Goal: Ask a question: Seek information or help from site administrators or community

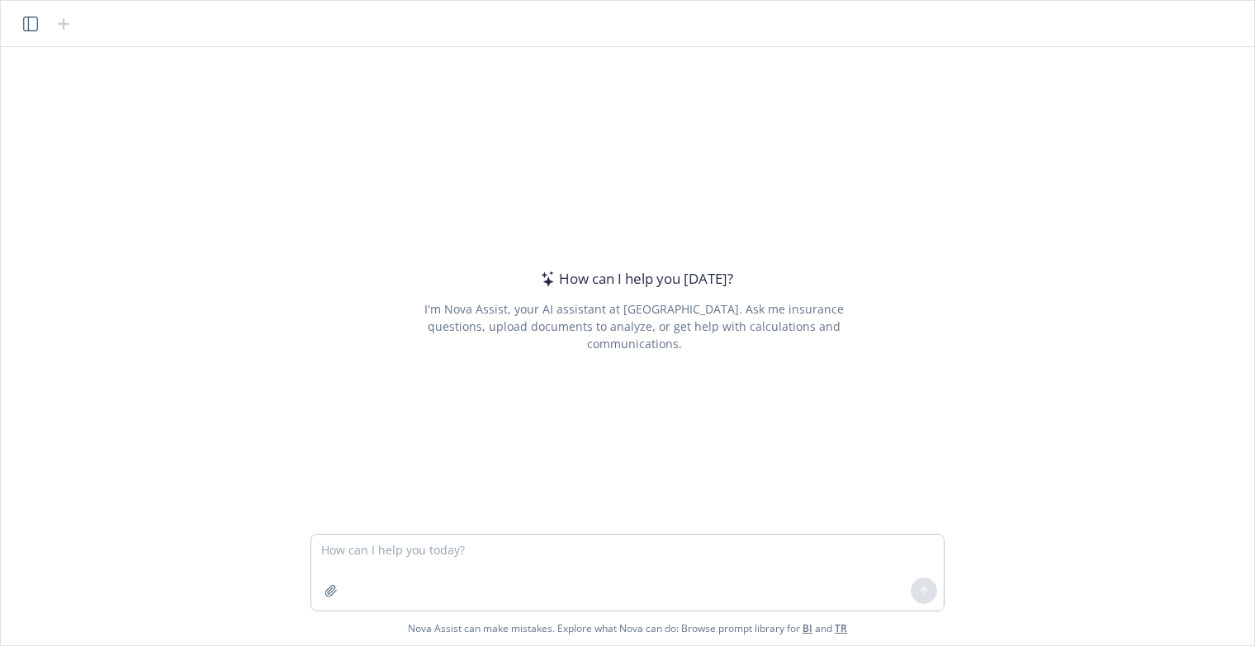
click at [456, 562] on textarea at bounding box center [627, 573] width 632 height 76
type textarea "build a table with rates"
click at [27, 24] on icon "button" at bounding box center [30, 24] width 15 height 15
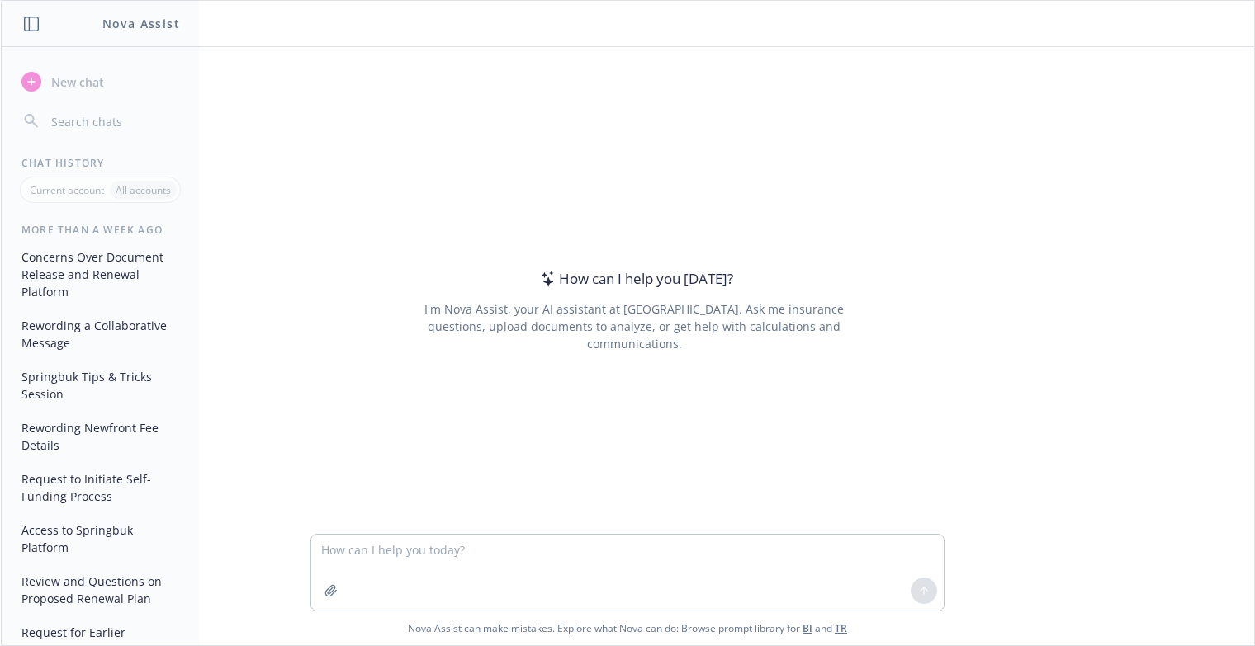
click at [105, 479] on button "Request to Initiate Self-Funding Process" at bounding box center [100, 488] width 171 height 45
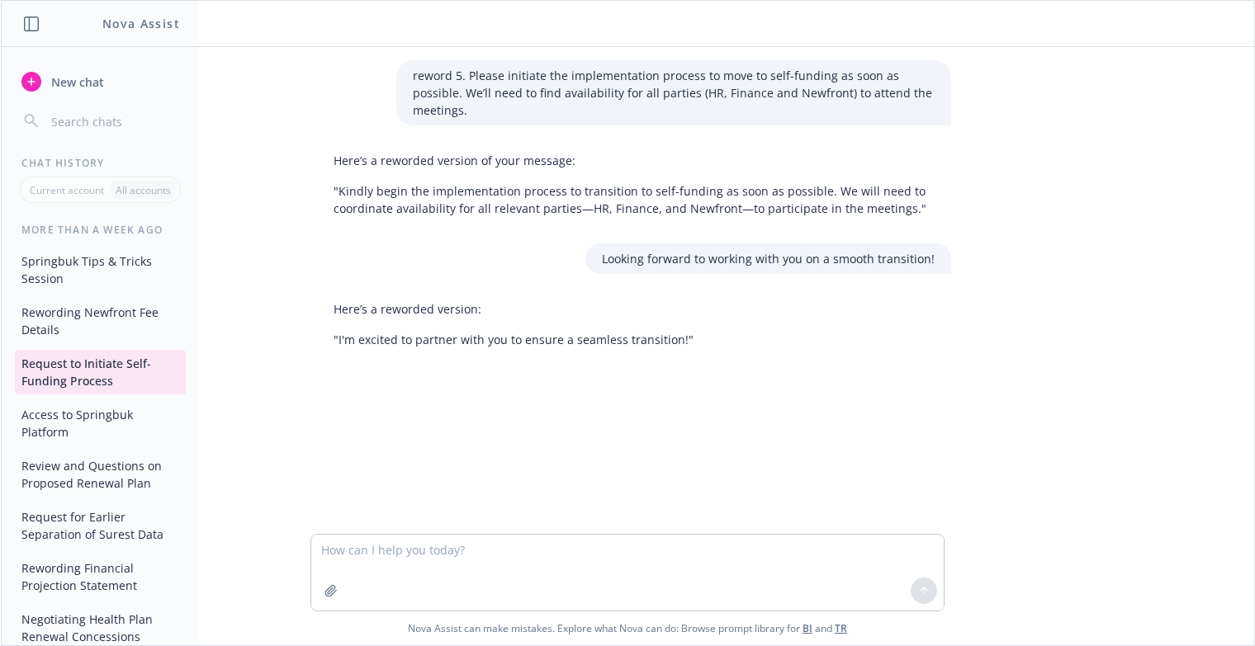
scroll to position [134, 0]
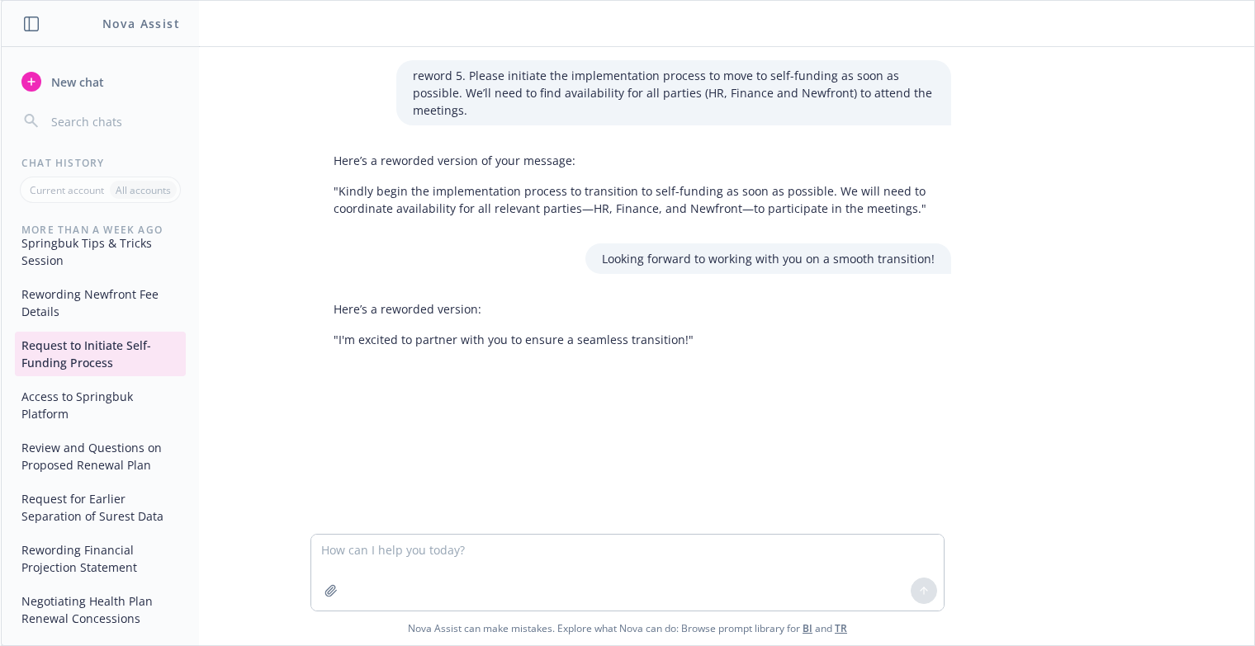
click at [83, 554] on button "Rewording Financial Projection Statement" at bounding box center [100, 559] width 171 height 45
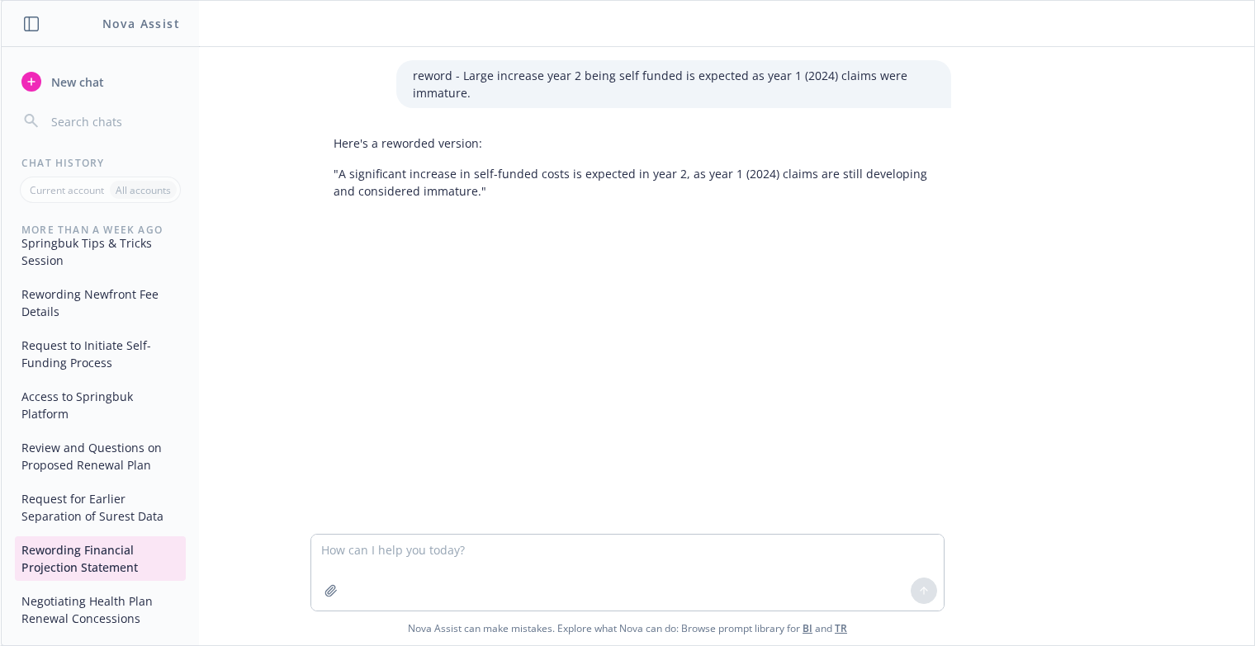
click at [87, 616] on button "Negotiating Health Plan Renewal Concessions" at bounding box center [100, 610] width 171 height 45
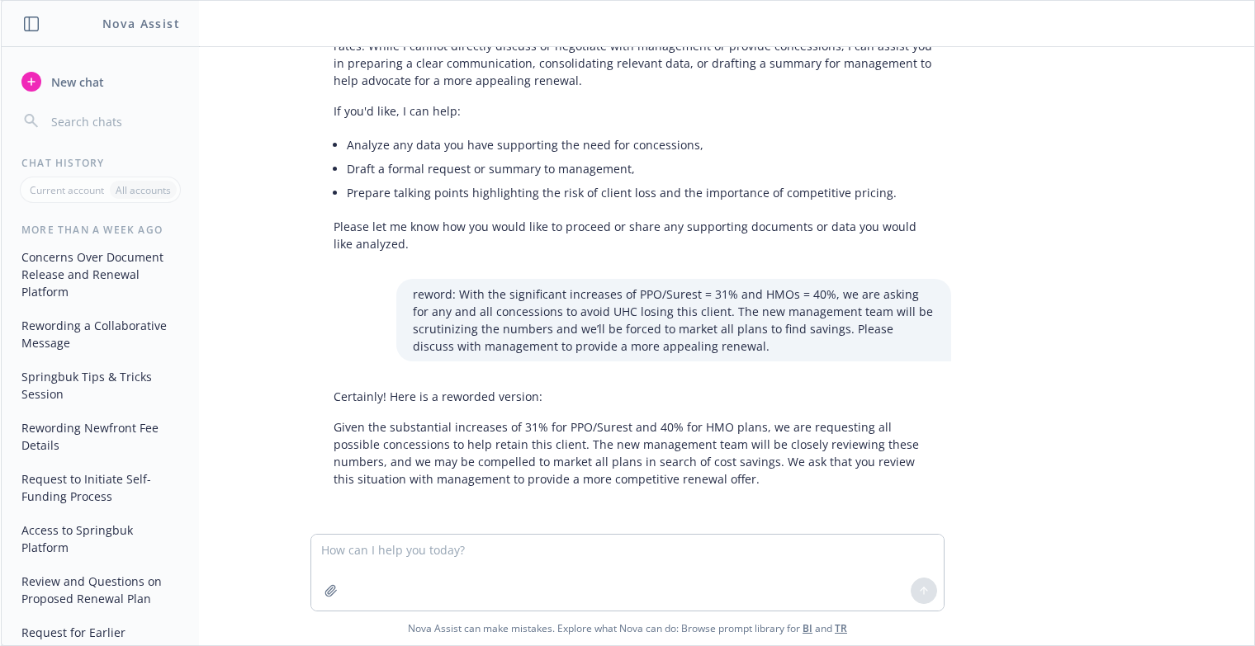
scroll to position [0, 0]
